Goal: Find specific page/section: Find specific page/section

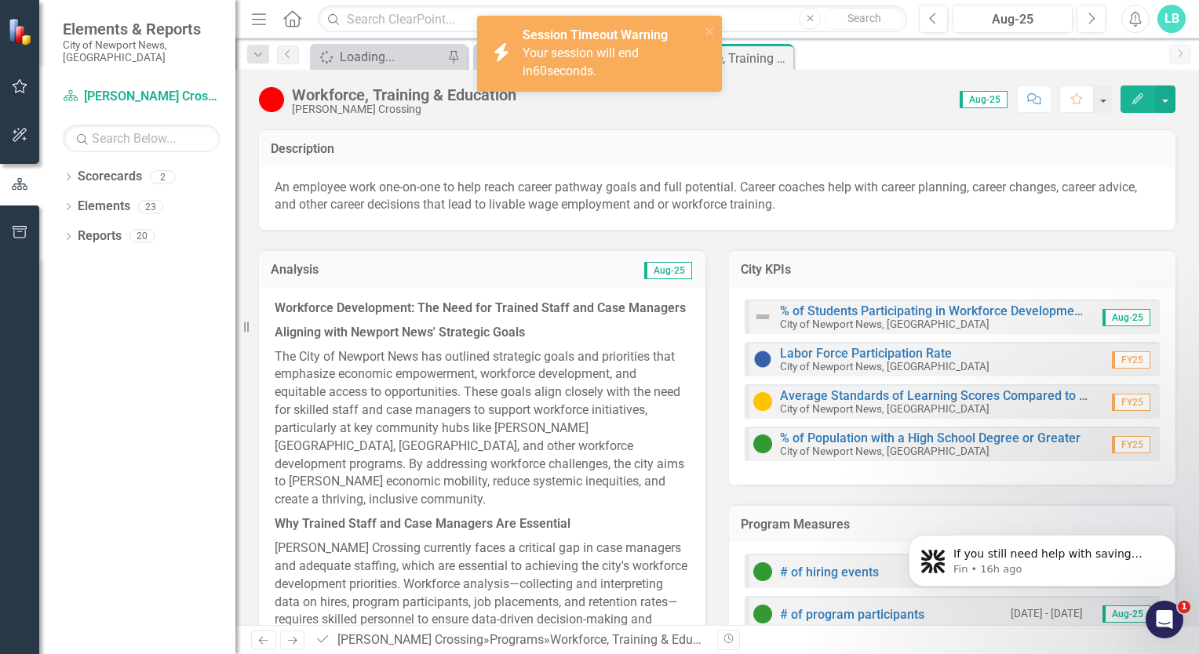
scroll to position [913, 0]
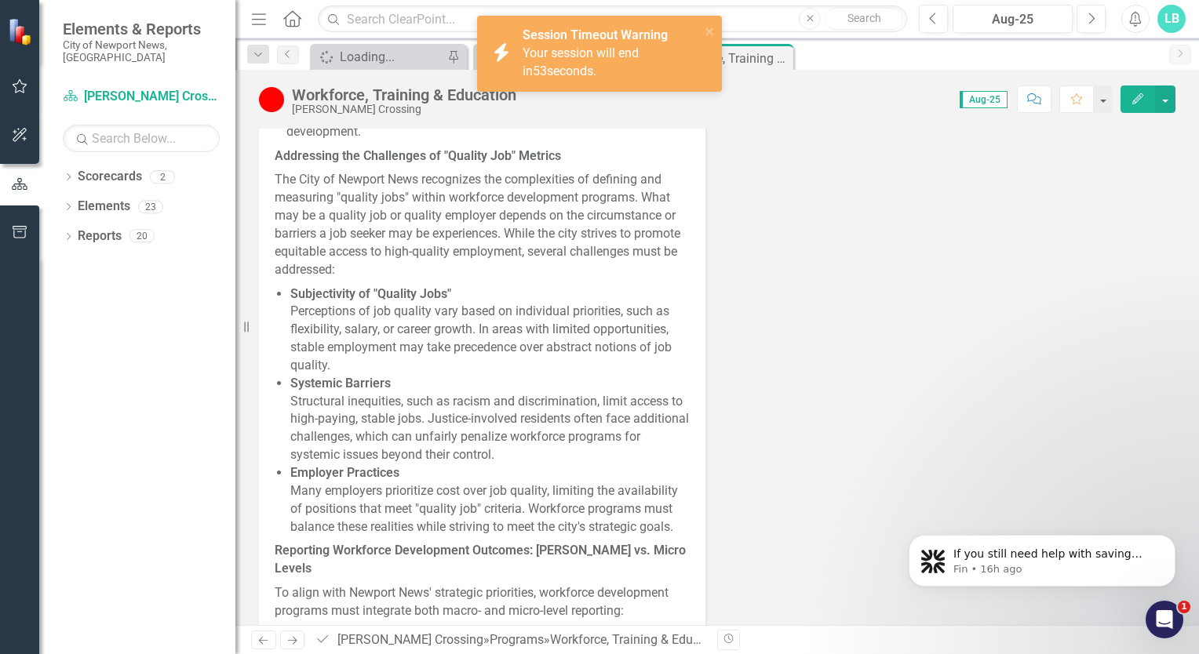
click at [277, 93] on img at bounding box center [271, 99] width 25 height 25
click at [1168, 94] on button "button" at bounding box center [1165, 99] width 20 height 27
click at [943, 202] on div "Analysis Aug-25 Workforce Development: The Need for Trained Staff and Case Mana…" at bounding box center [717, 224] width 940 height 1817
click at [705, 32] on icon "close" at bounding box center [710, 31] width 11 height 13
